Goal: Task Accomplishment & Management: Manage account settings

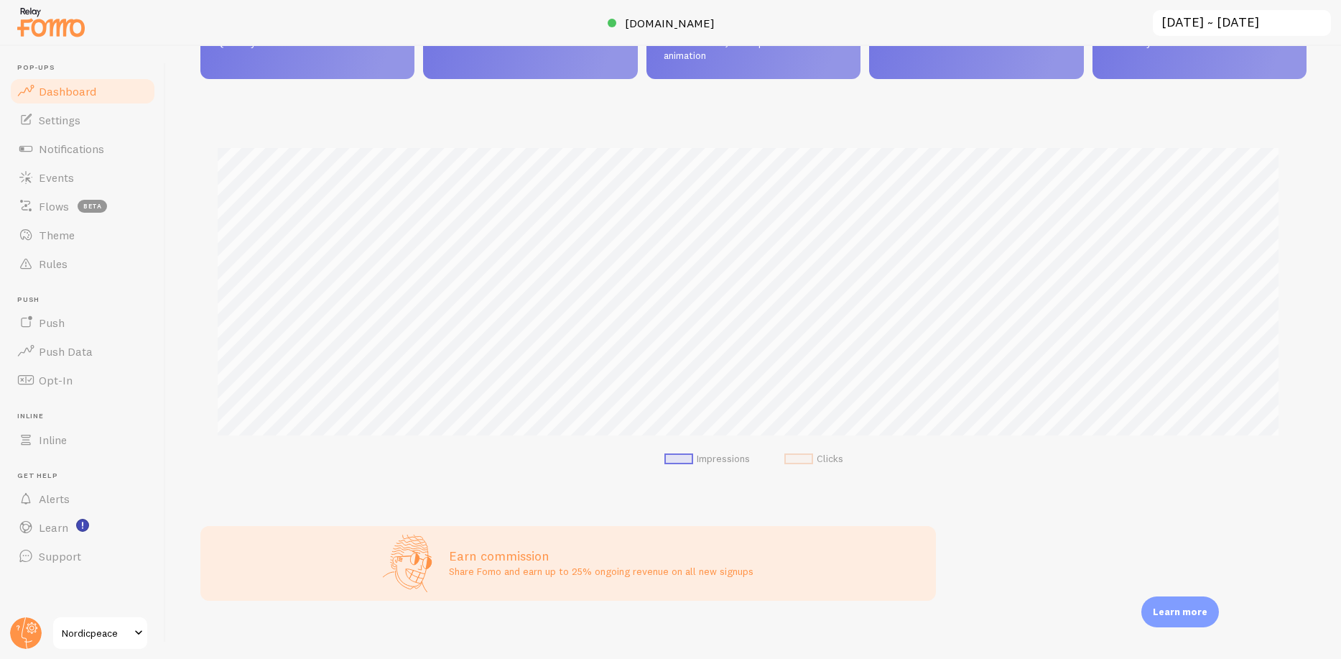
scroll to position [145, 0]
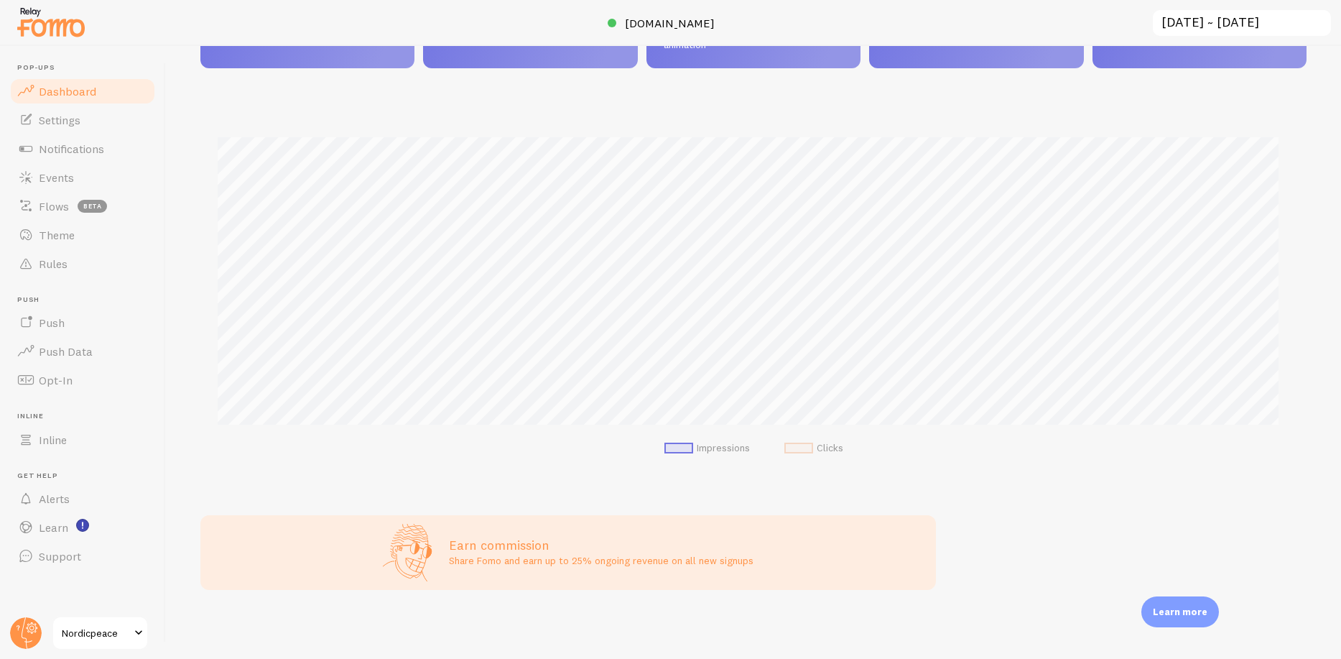
click at [98, 629] on span "Nordicpeace" at bounding box center [96, 632] width 68 height 17
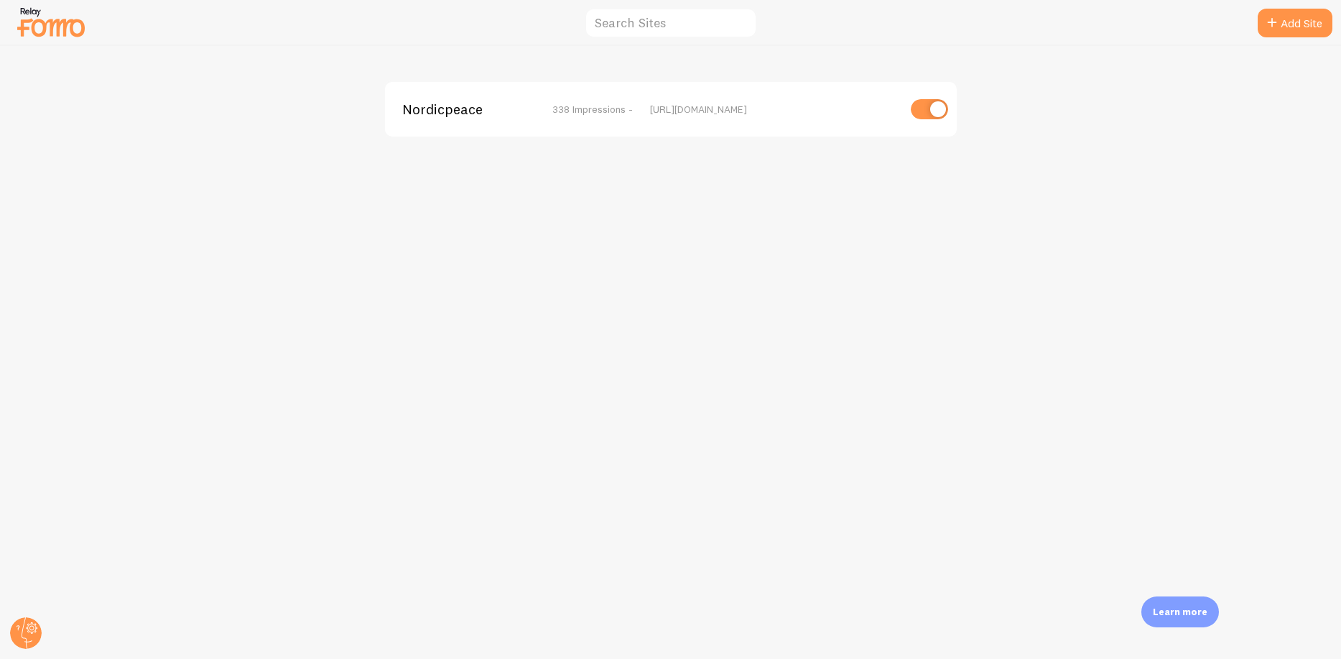
click at [460, 116] on span "Nordicpeace" at bounding box center [460, 109] width 116 height 13
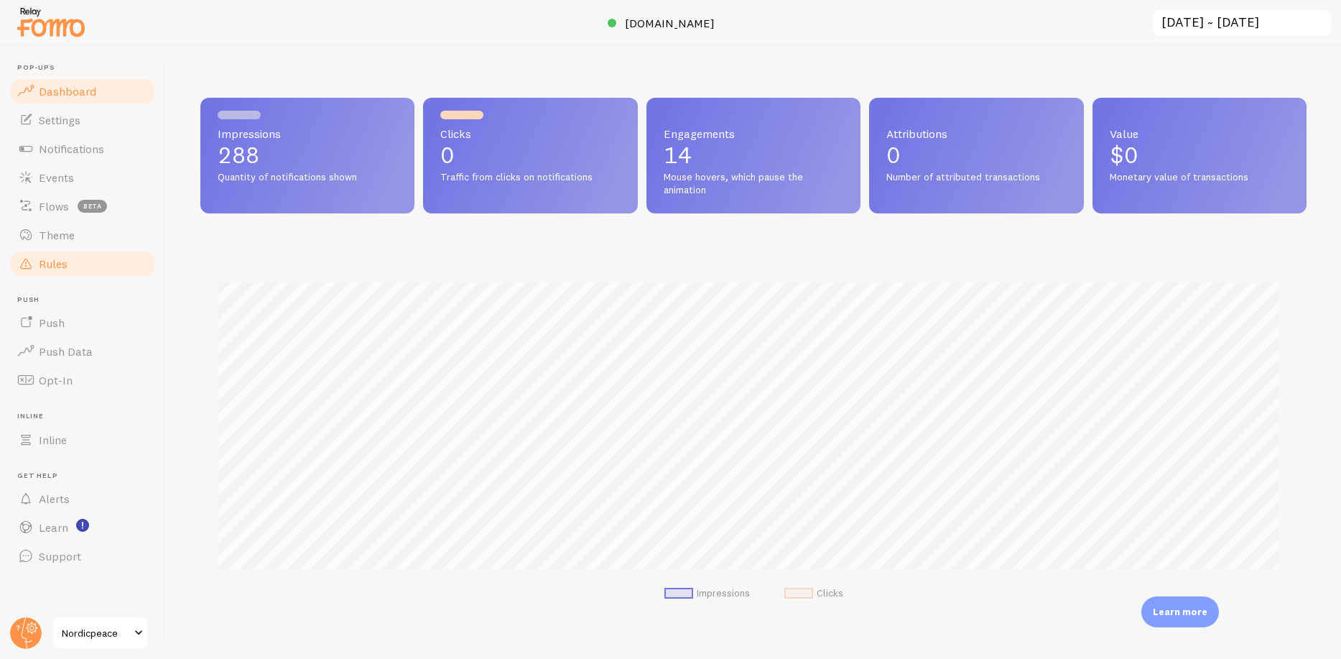
scroll to position [377, 1095]
click at [68, 144] on span "Notifications" at bounding box center [71, 149] width 65 height 14
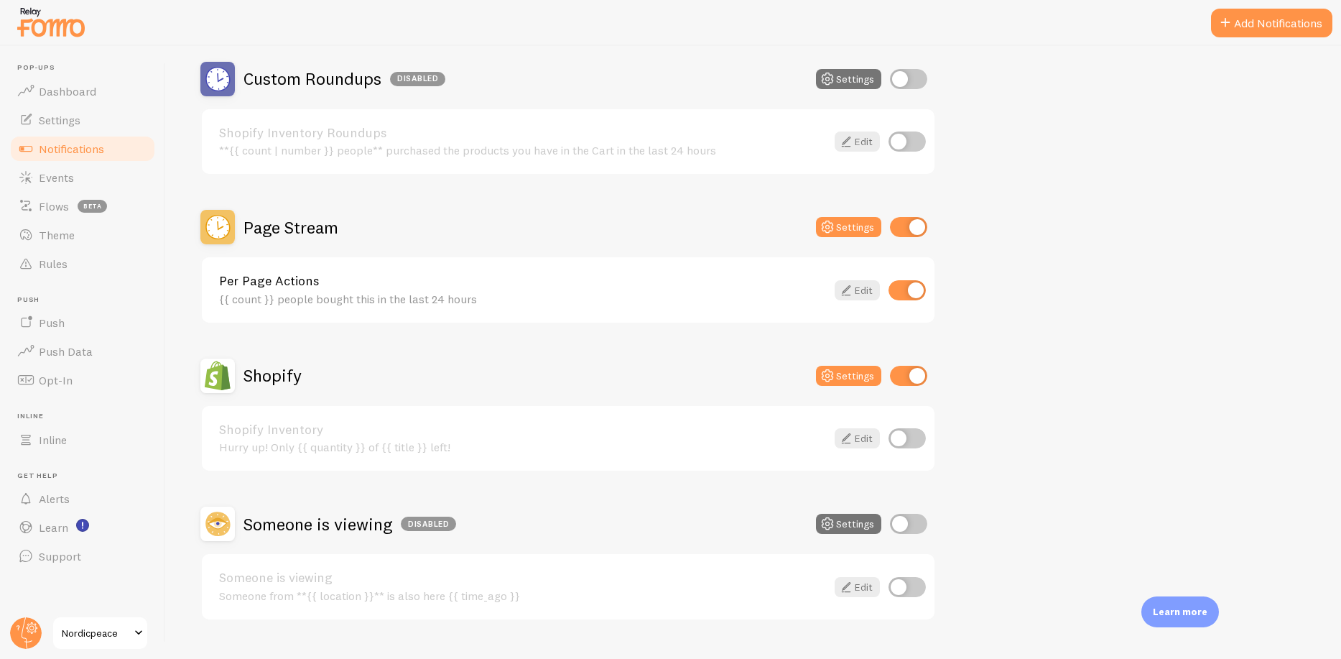
scroll to position [529, 0]
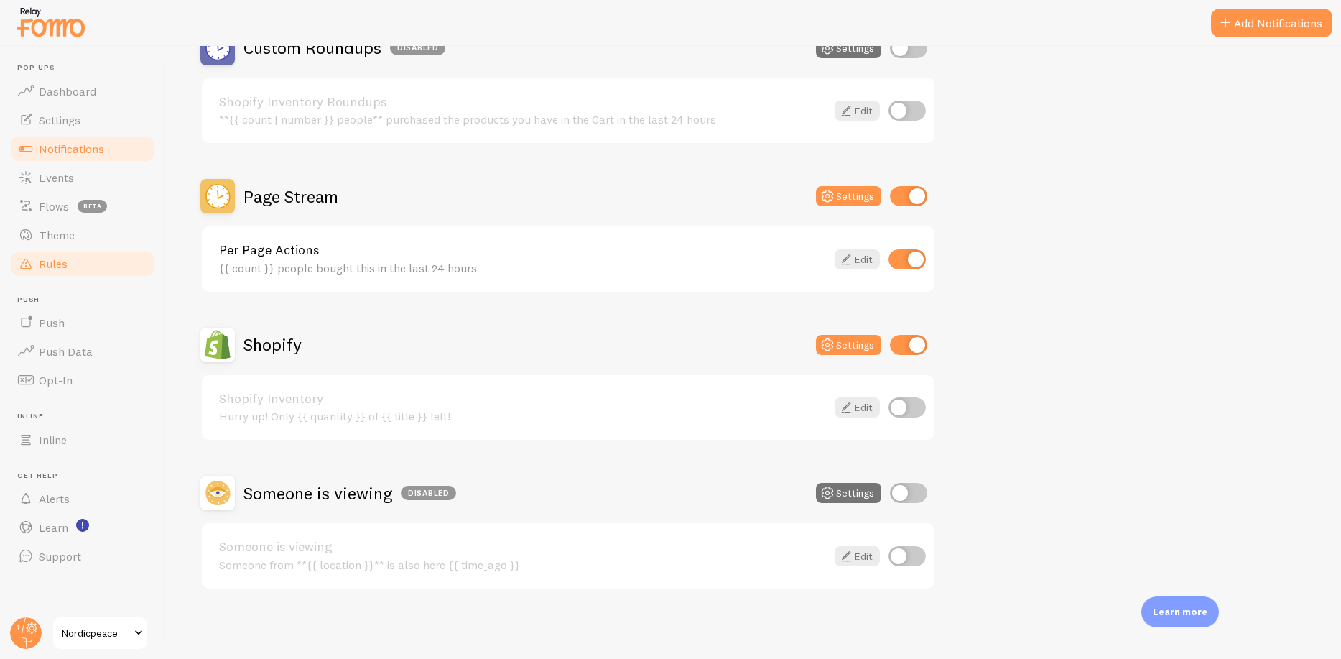
click at [68, 261] on link "Rules" at bounding box center [83, 263] width 148 height 29
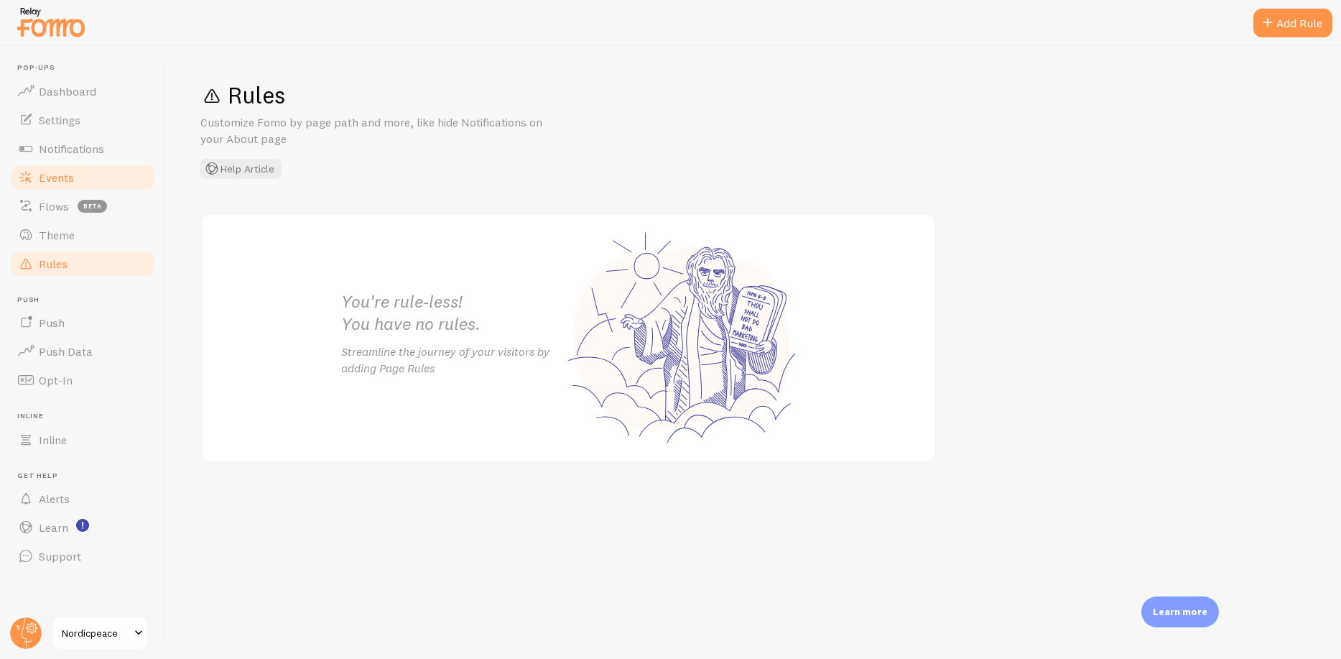
click at [82, 173] on link "Events" at bounding box center [83, 177] width 148 height 29
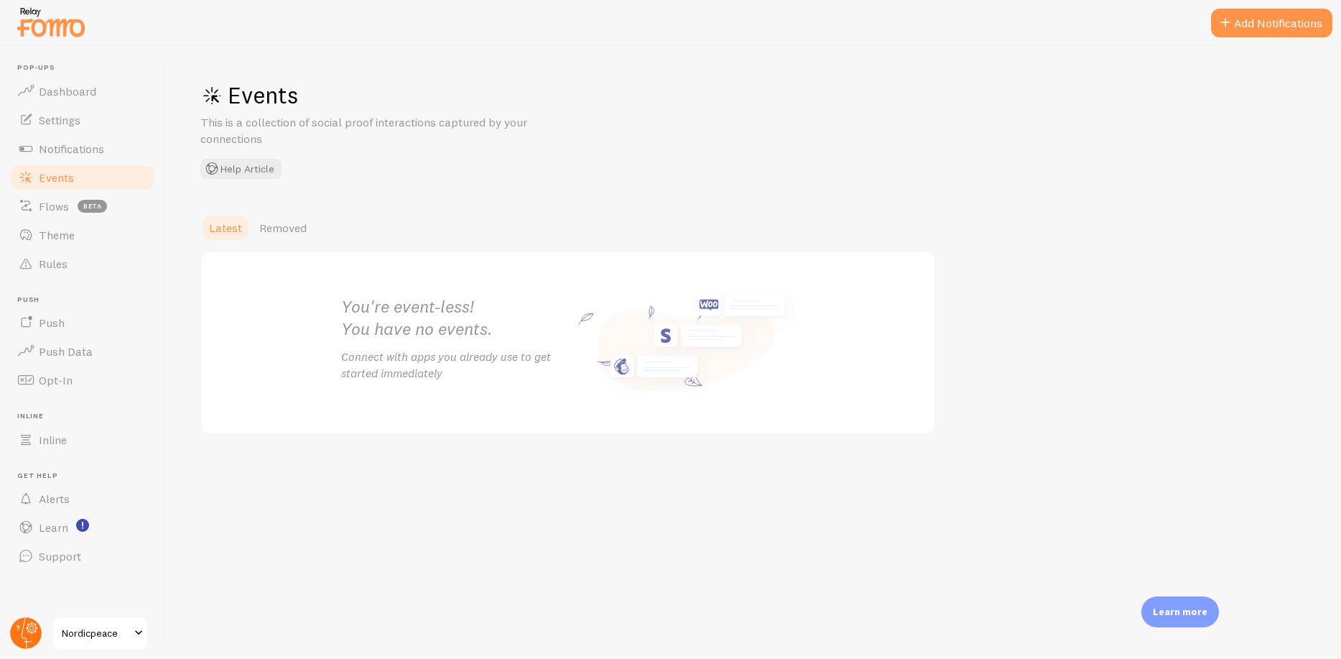
click at [32, 620] on circle at bounding box center [26, 633] width 32 height 32
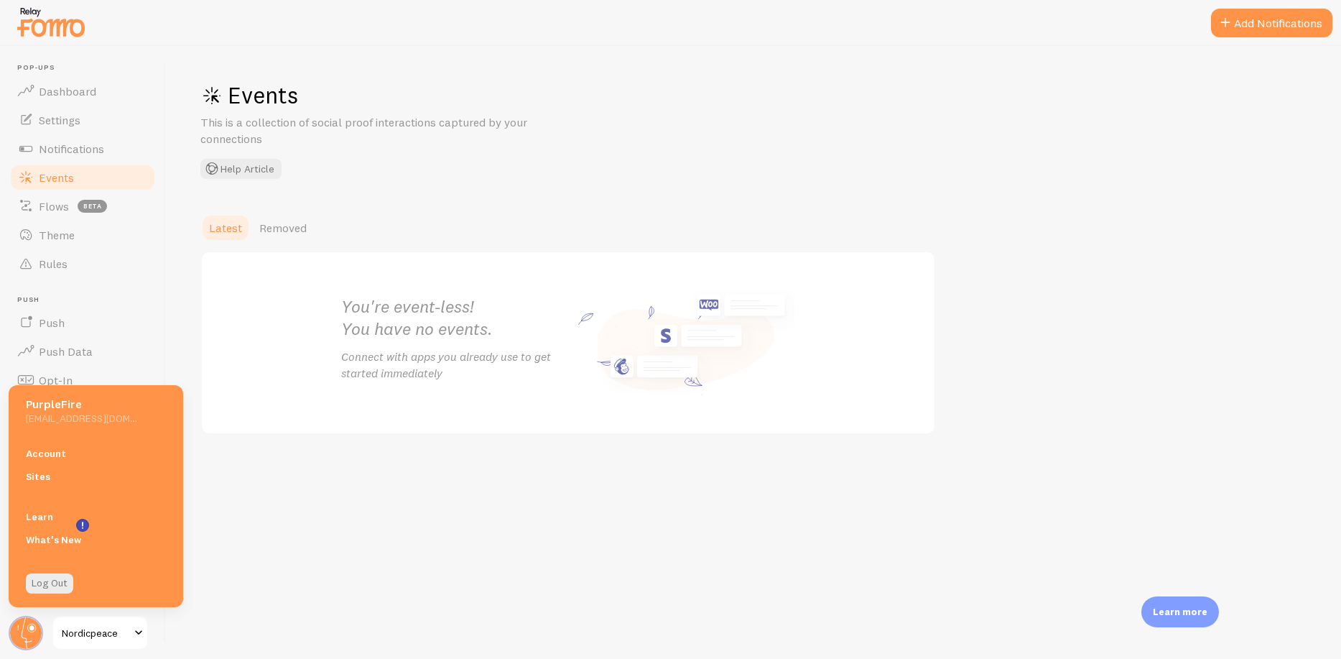
click at [71, 444] on link "Account" at bounding box center [96, 453] width 175 height 23
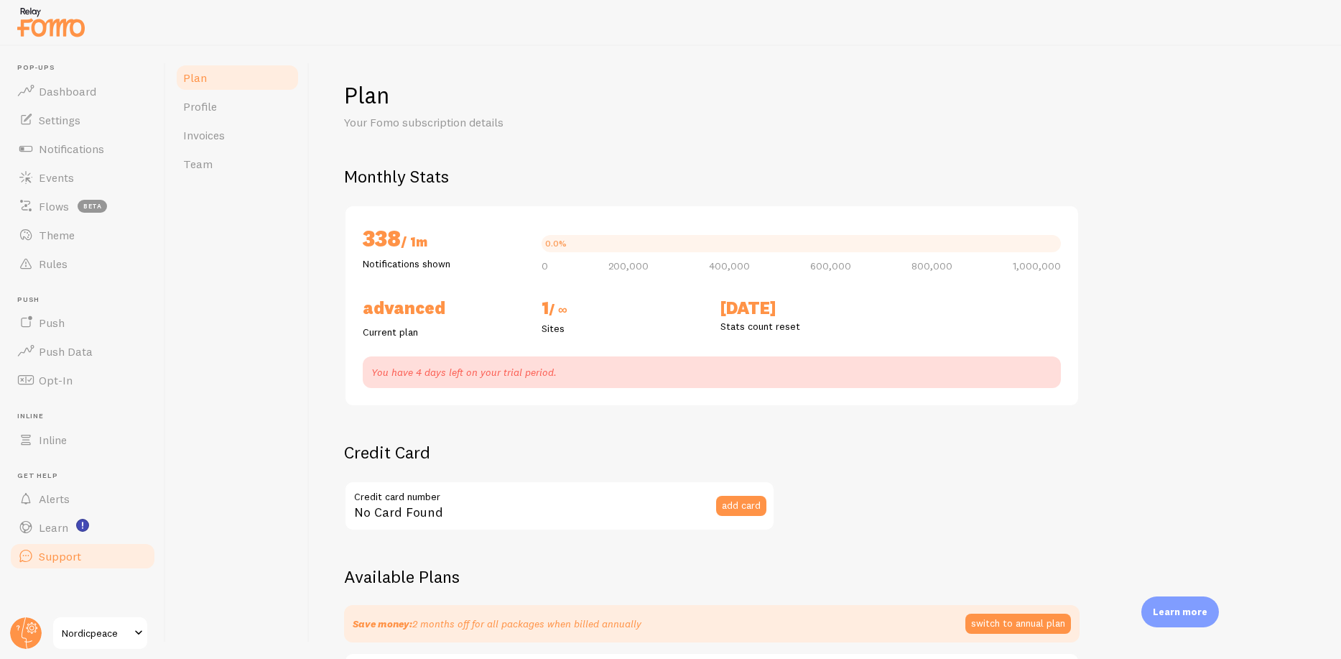
checkbox input "true"
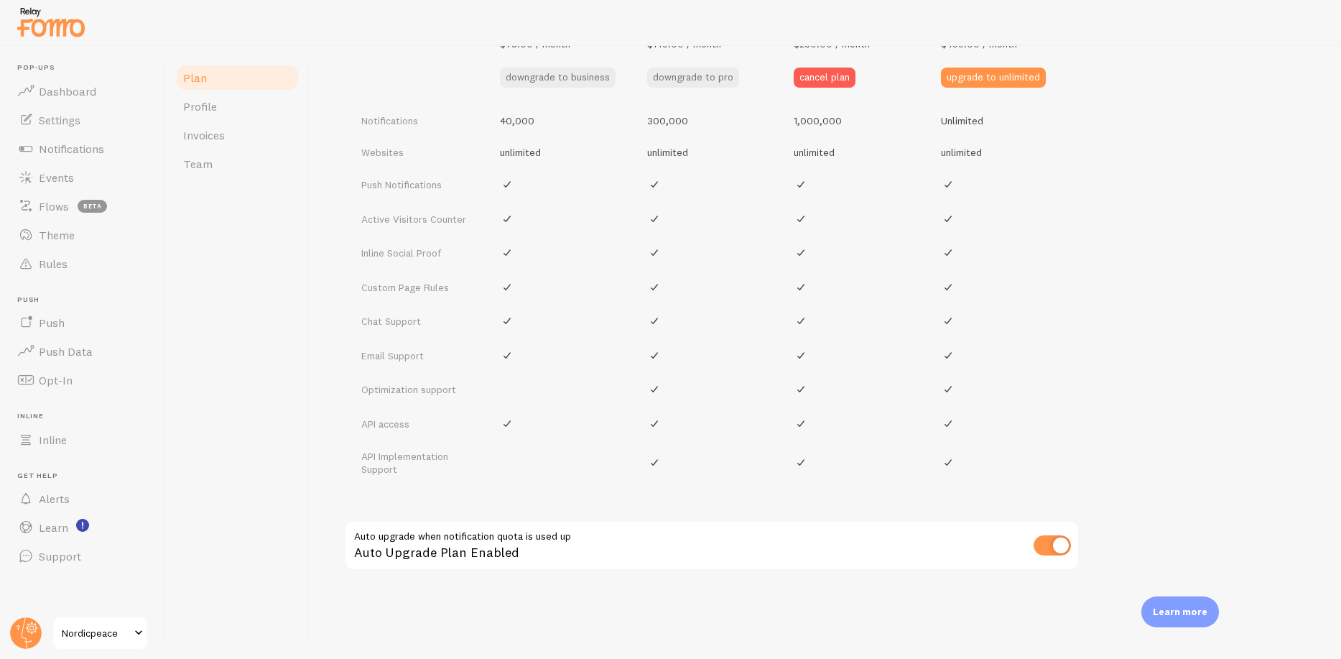
scroll to position [264, 0]
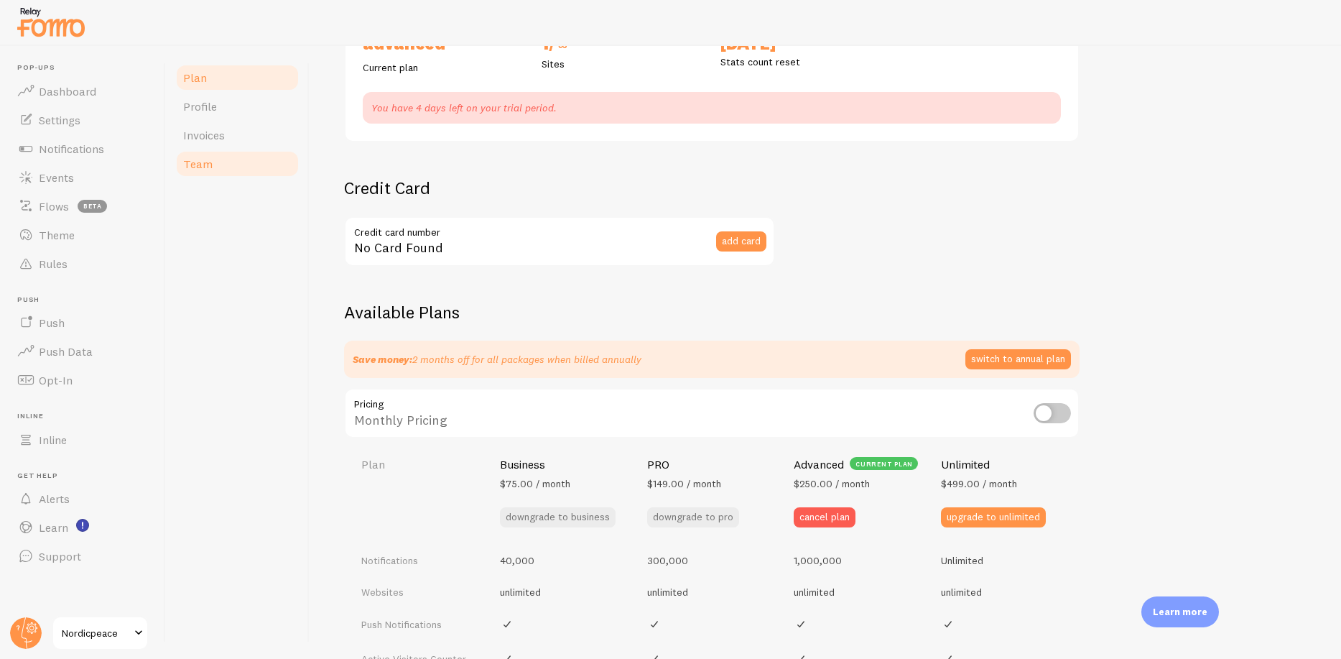
click at [194, 160] on span "Team" at bounding box center [197, 164] width 29 height 14
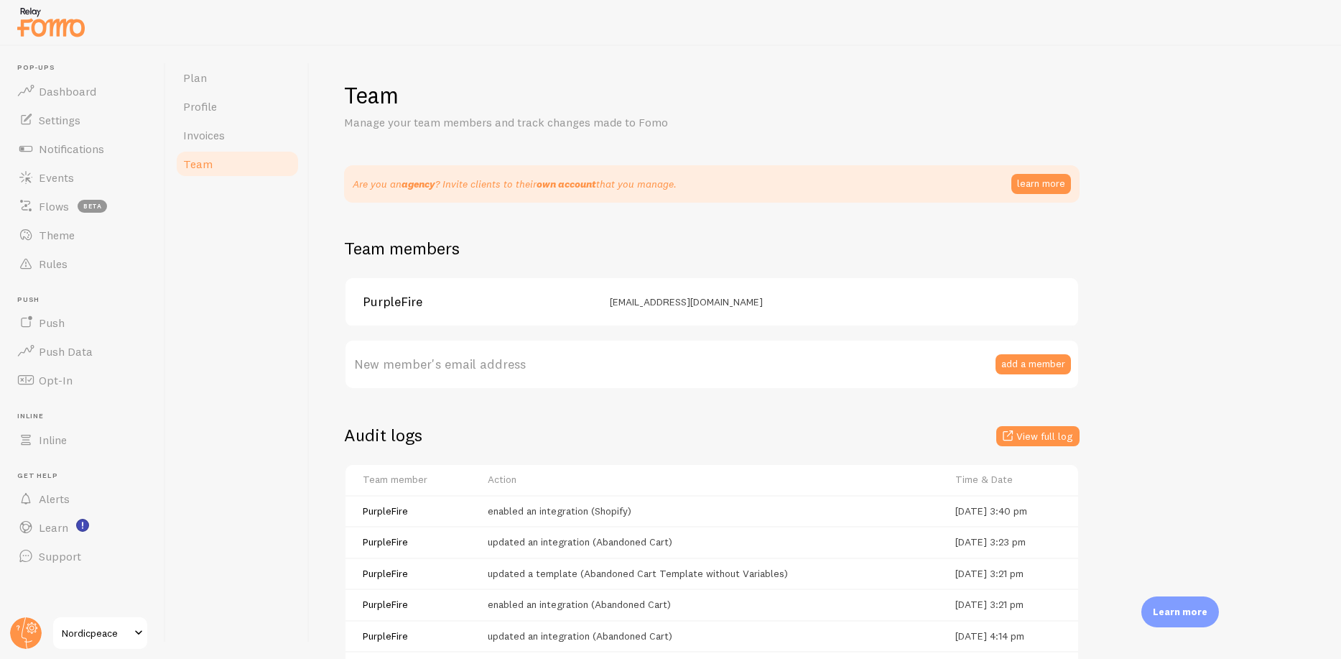
scroll to position [20, 0]
